Goal: Task Accomplishment & Management: Manage account settings

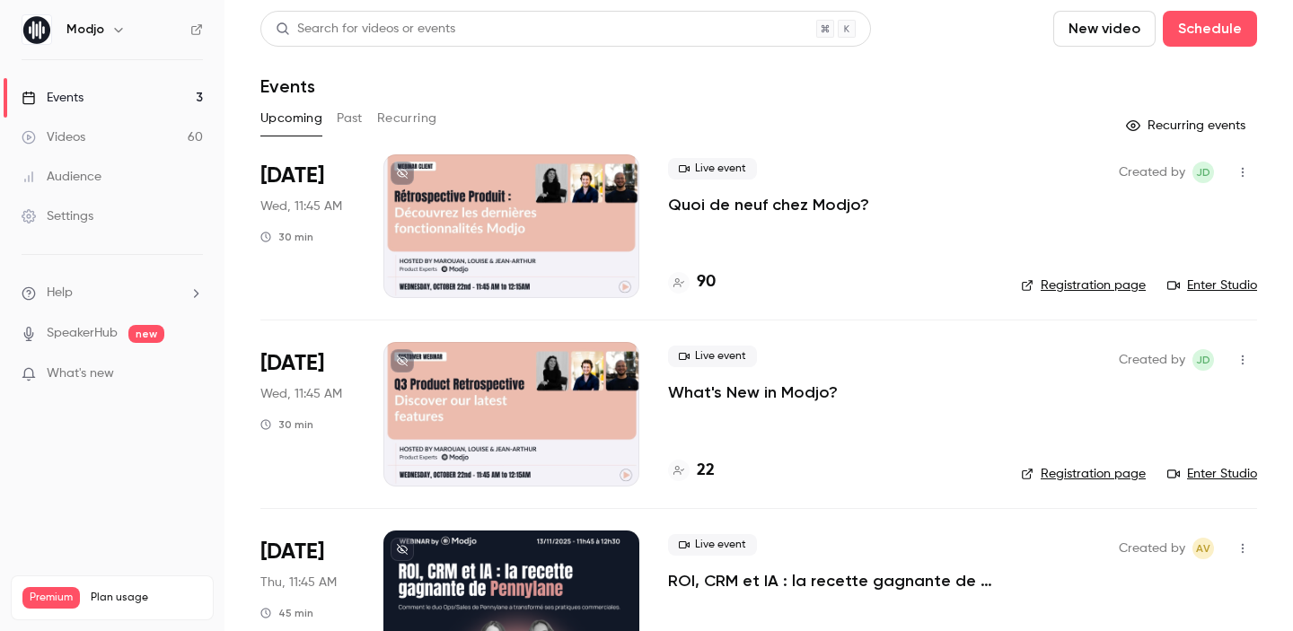
click at [1108, 286] on link "Registration page" at bounding box center [1083, 286] width 125 height 18
click at [702, 287] on h4 "90" at bounding box center [706, 282] width 19 height 24
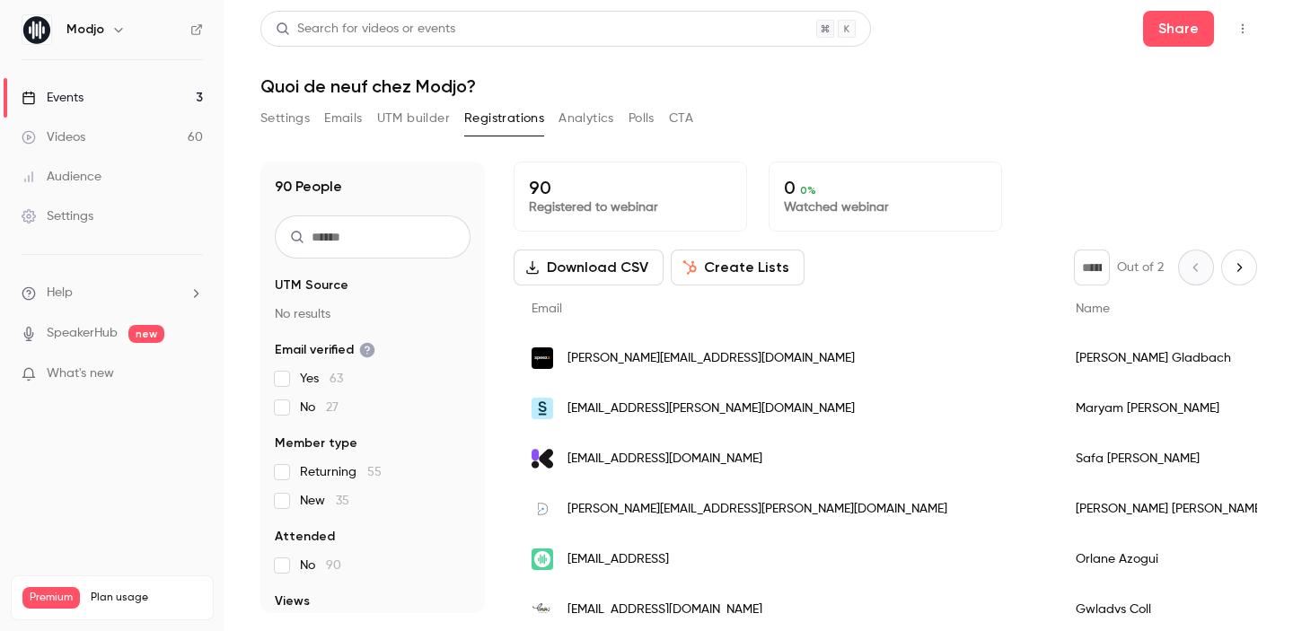
click at [618, 266] on button "Download CSV" at bounding box center [589, 268] width 150 height 36
